Goal: Task Accomplishment & Management: Use online tool/utility

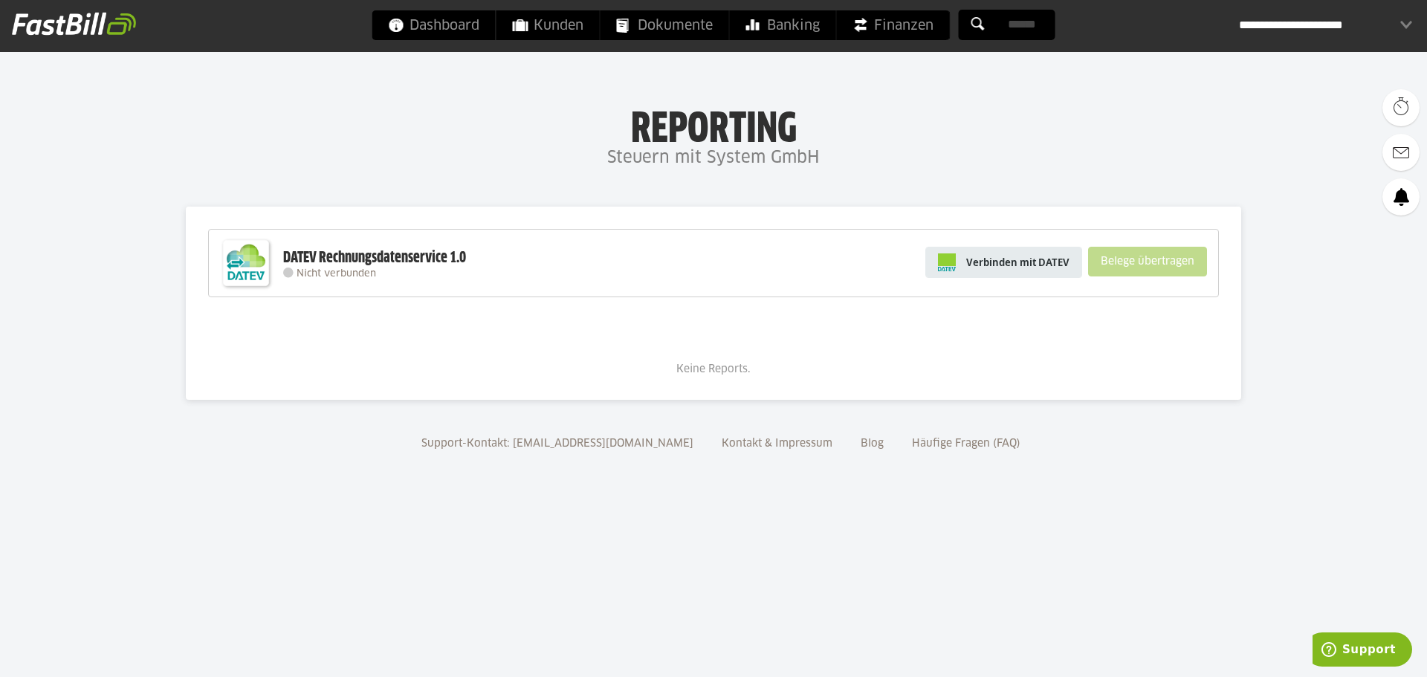
click at [1040, 262] on span "Verbinden mit DATEV" at bounding box center [1017, 262] width 103 height 15
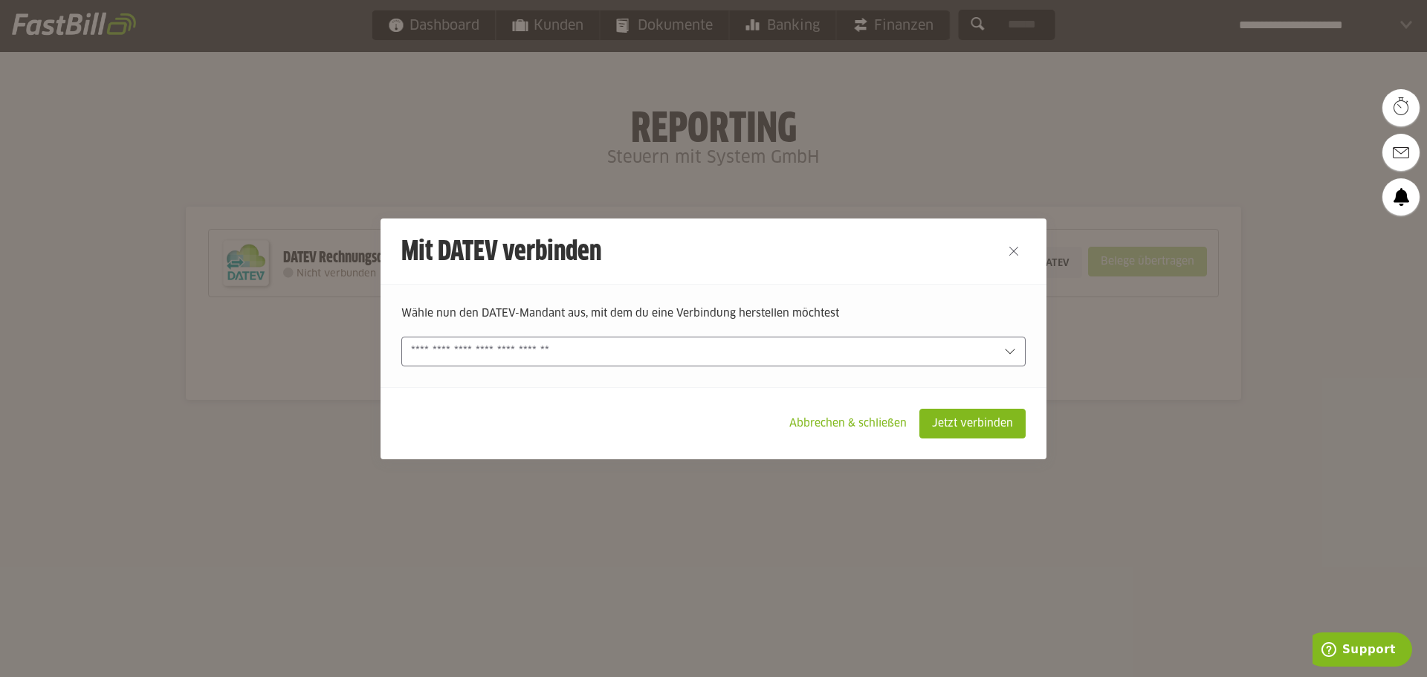
click at [991, 351] on input "text" at bounding box center [703, 351] width 584 height 16
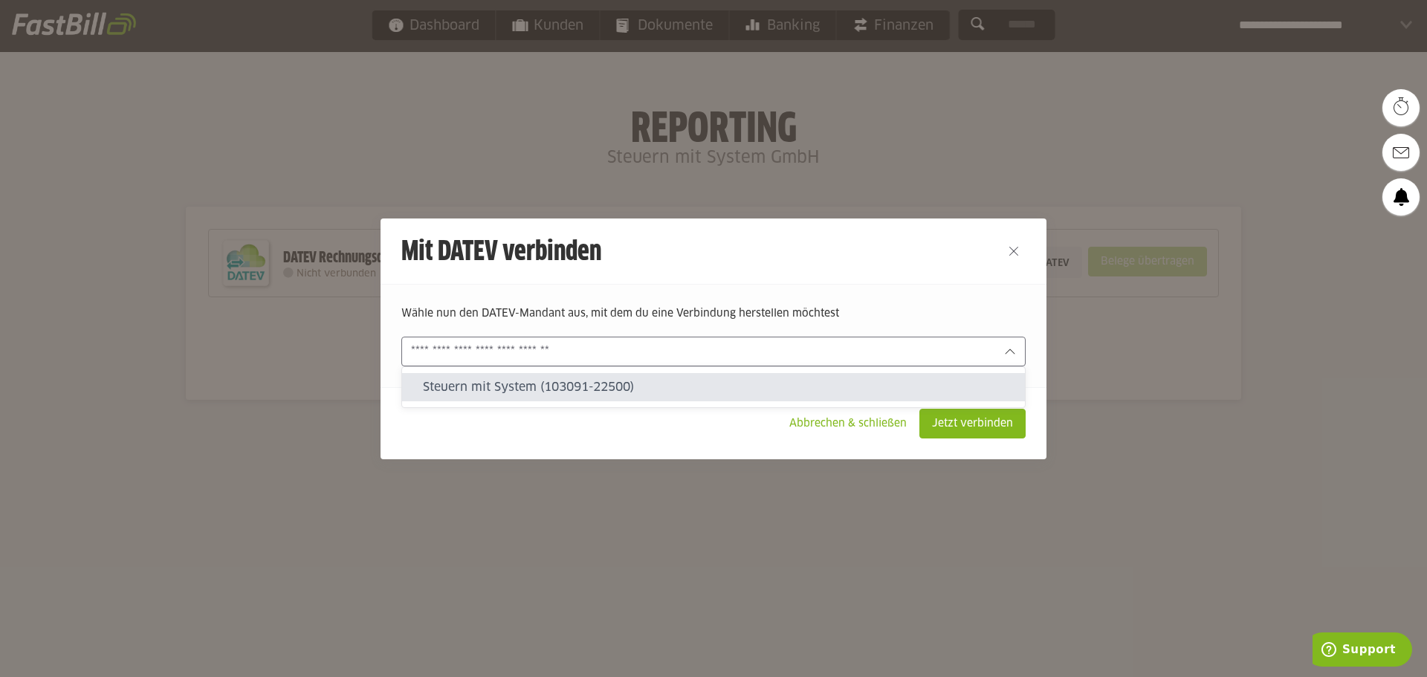
click at [663, 388] on slot "Steuern mit System (103091-22500)" at bounding box center [718, 387] width 590 height 16
type input "**********"
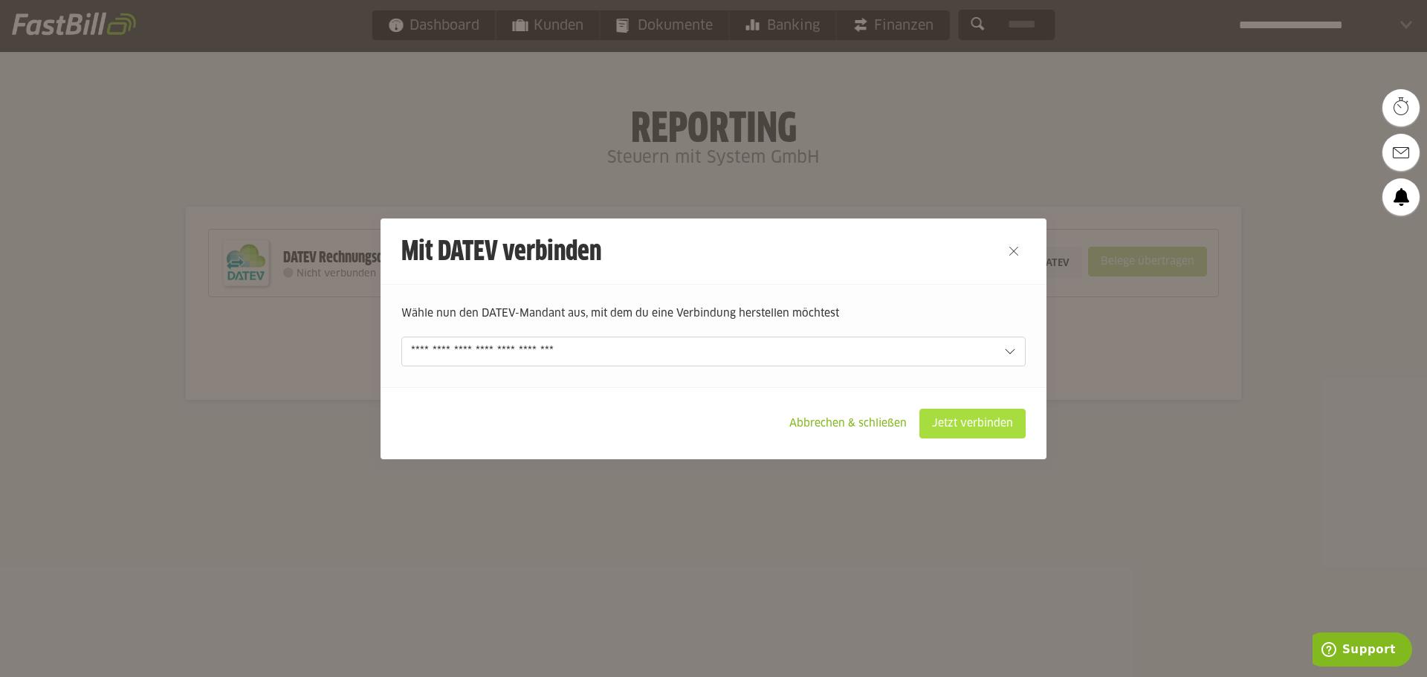
click at [996, 424] on slot "Jetzt verbinden" at bounding box center [972, 423] width 105 height 28
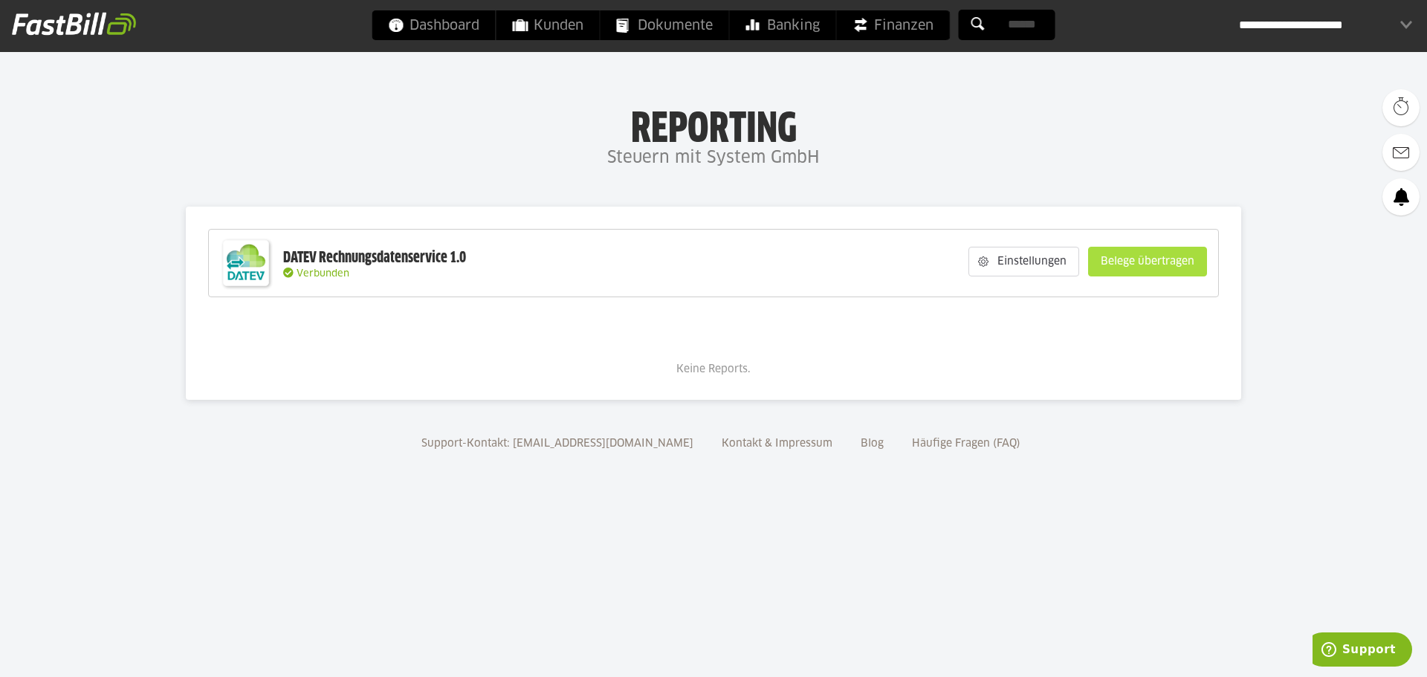
click at [1157, 256] on slot "Belege übertragen" at bounding box center [1147, 261] width 117 height 28
